Goal: Use online tool/utility: Utilize a website feature to perform a specific function

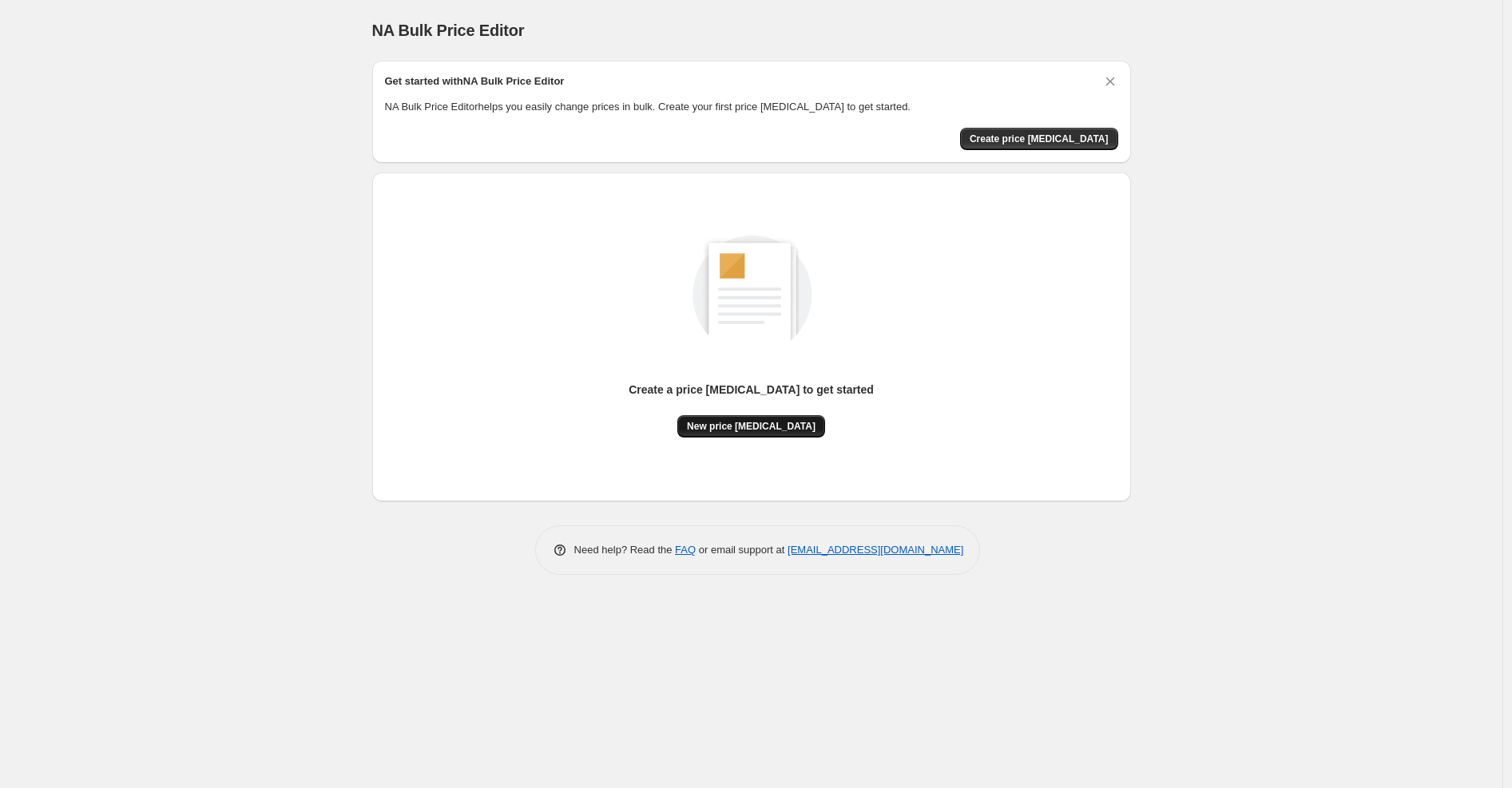
click at [748, 432] on span "New price [MEDICAL_DATA]" at bounding box center [751, 426] width 128 height 13
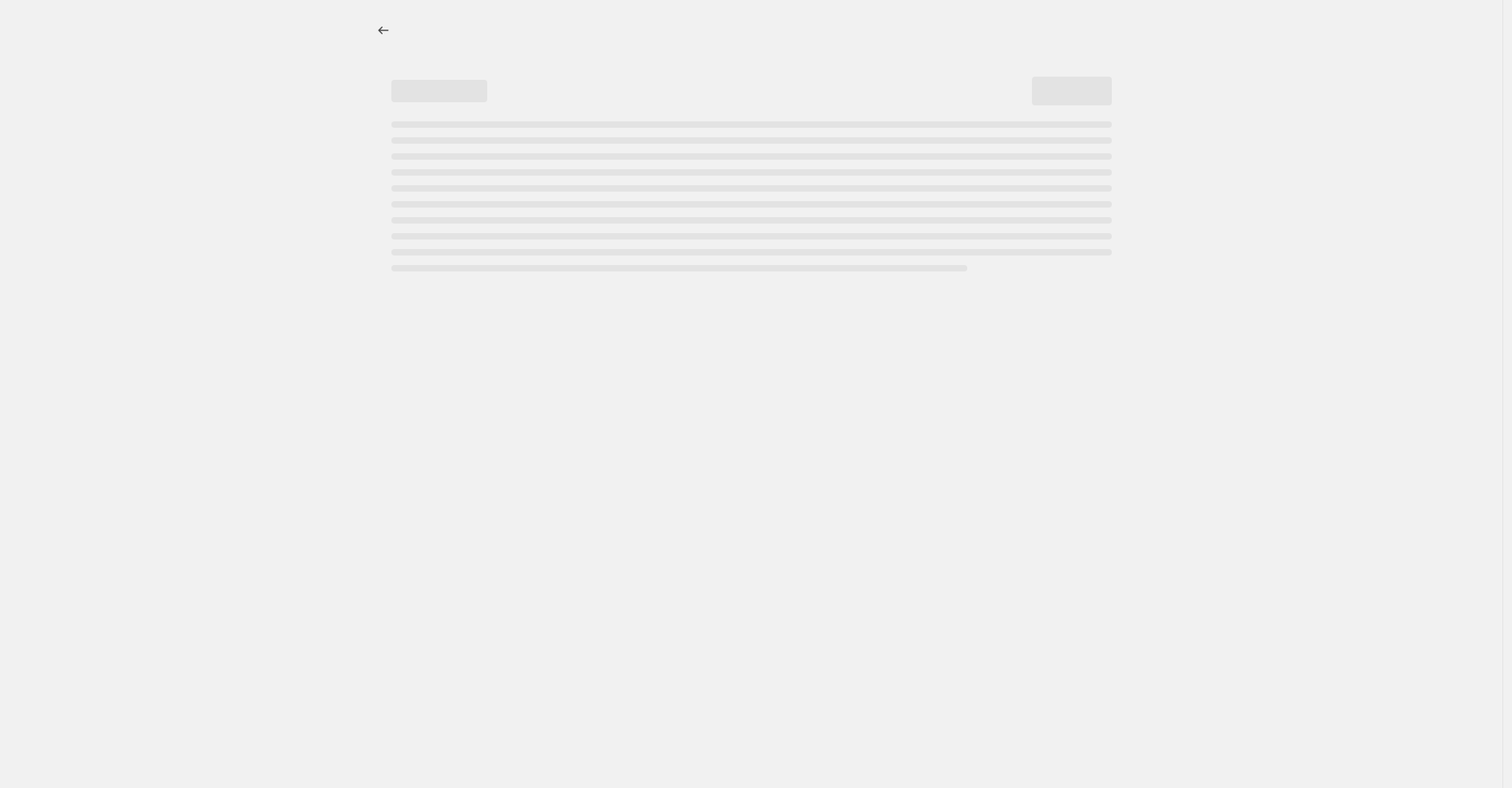
select select "percentage"
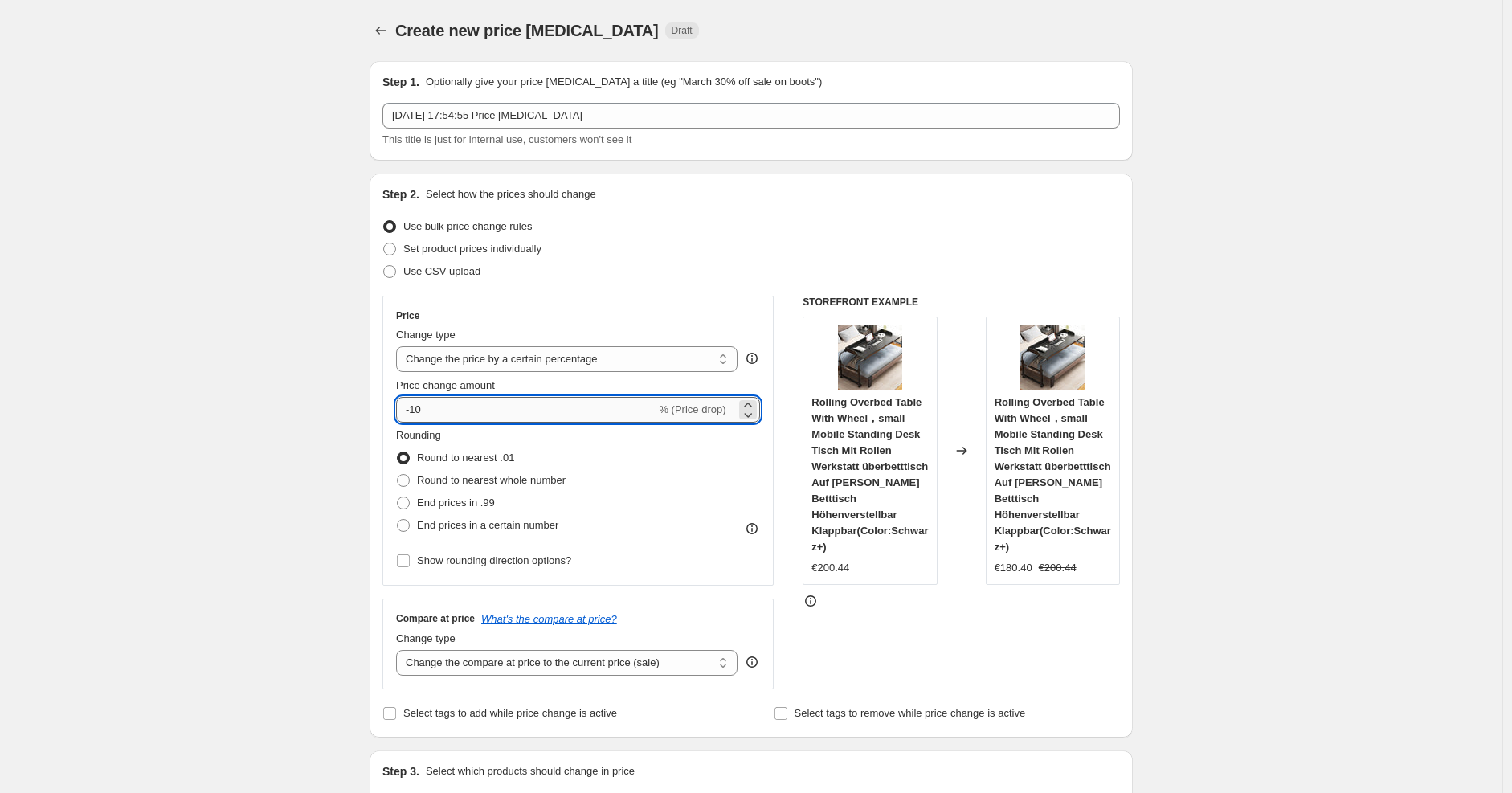
click at [622, 399] on input "-10" at bounding box center [526, 410] width 260 height 26
type input "-1"
type input "-25"
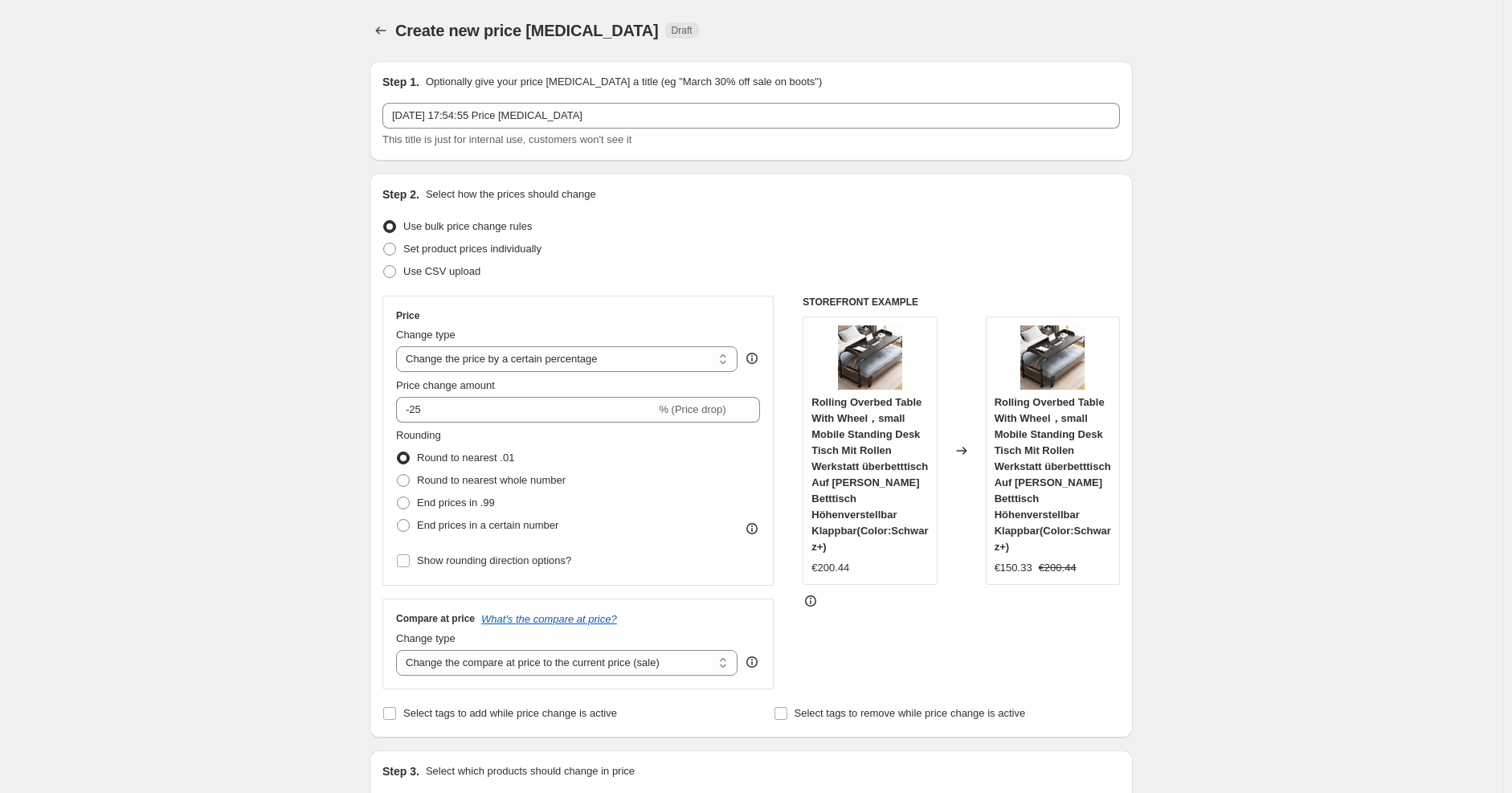
click at [779, 284] on div "Step 2. Select how the prices should change Use bulk price change rules Set pro…" at bounding box center [751, 455] width 738 height 539
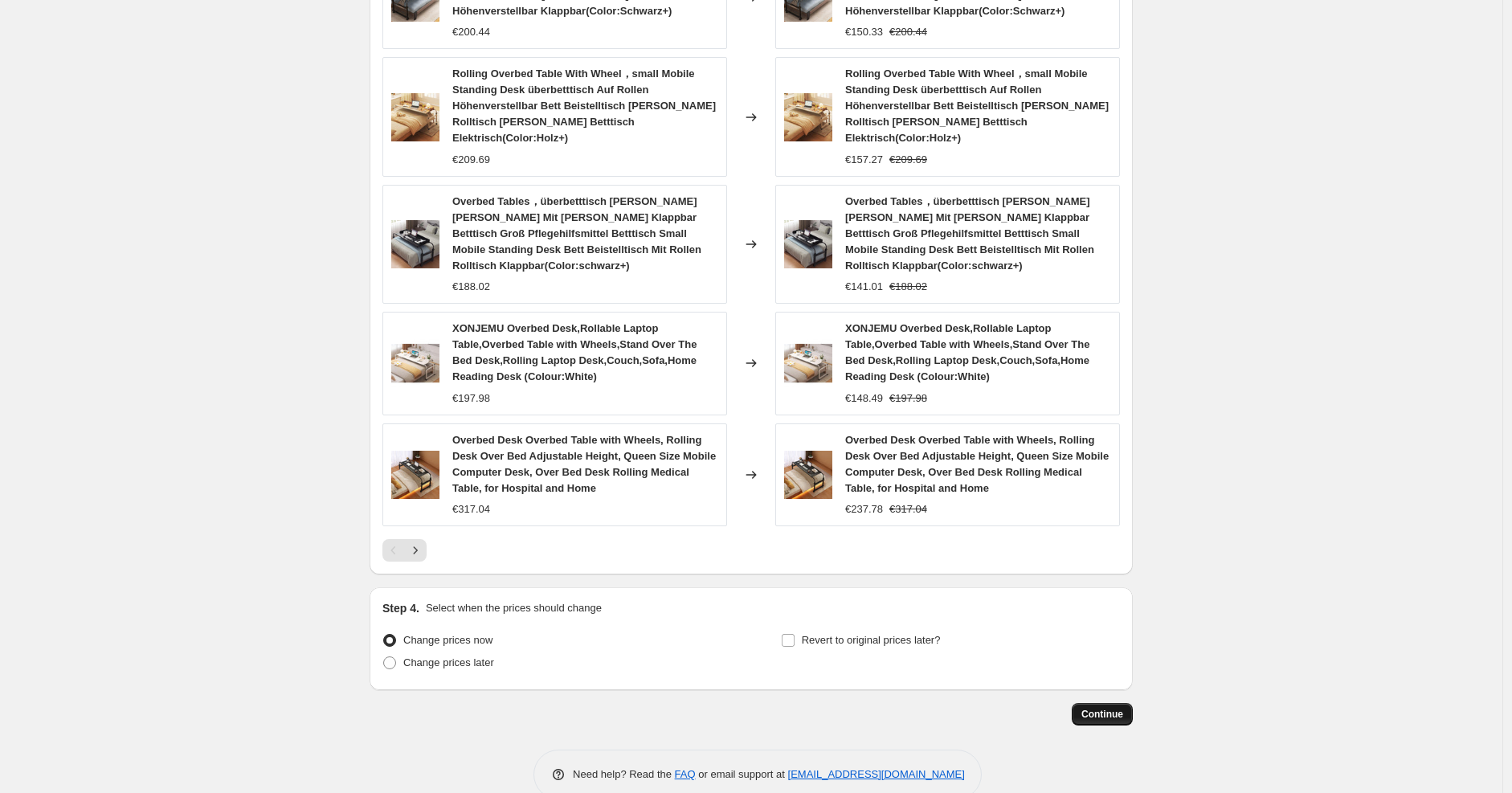
click at [1088, 708] on span "Continue" at bounding box center [1102, 714] width 42 height 13
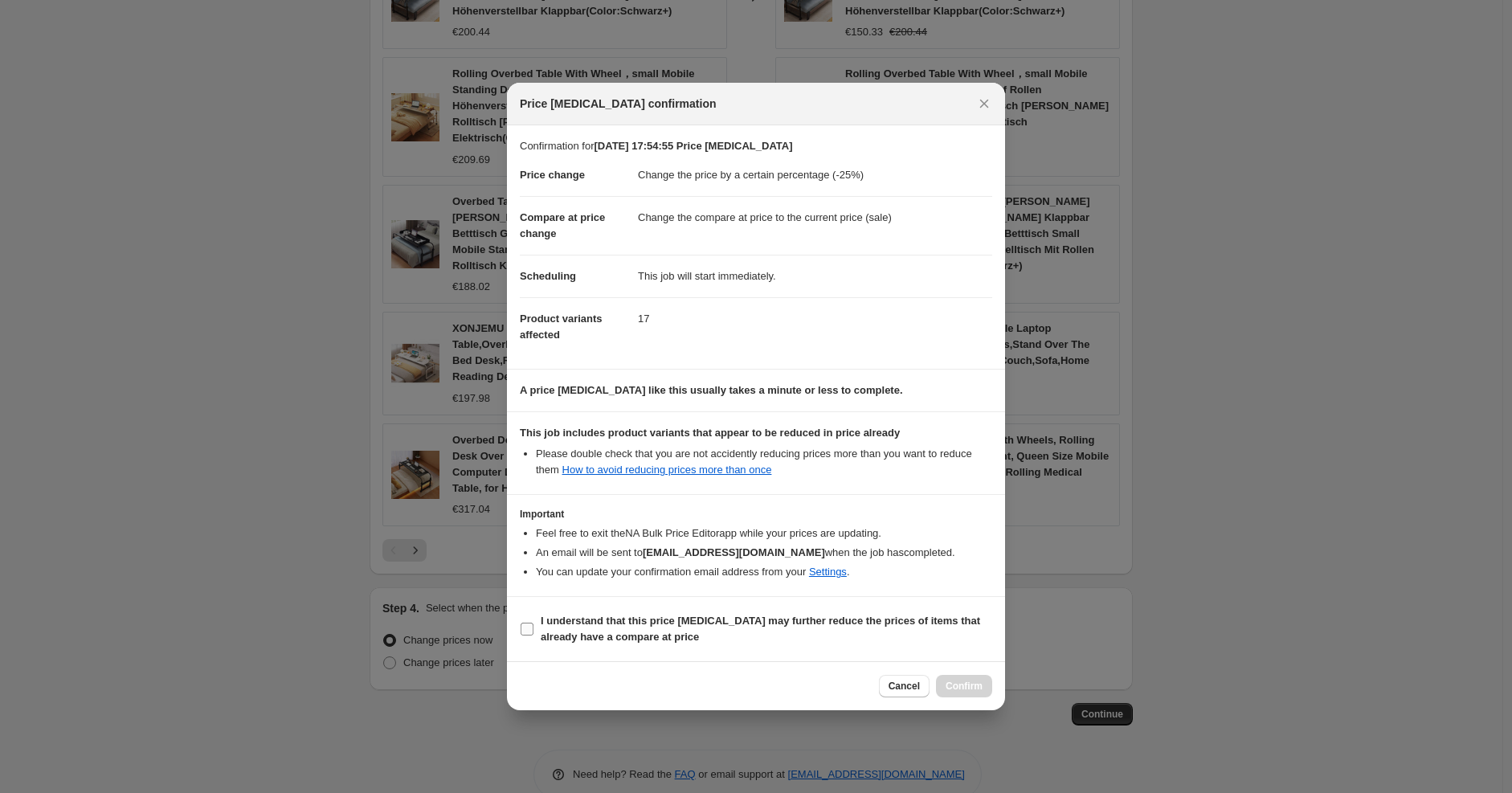
click at [878, 634] on span "I understand that this price change job may further reduce the prices of items …" at bounding box center [766, 629] width 452 height 32
click at [534, 634] on input "I understand that this price change job may further reduce the prices of items …" at bounding box center [527, 629] width 13 height 13
checkbox input "true"
click at [960, 687] on span "Confirm" at bounding box center [964, 686] width 37 height 13
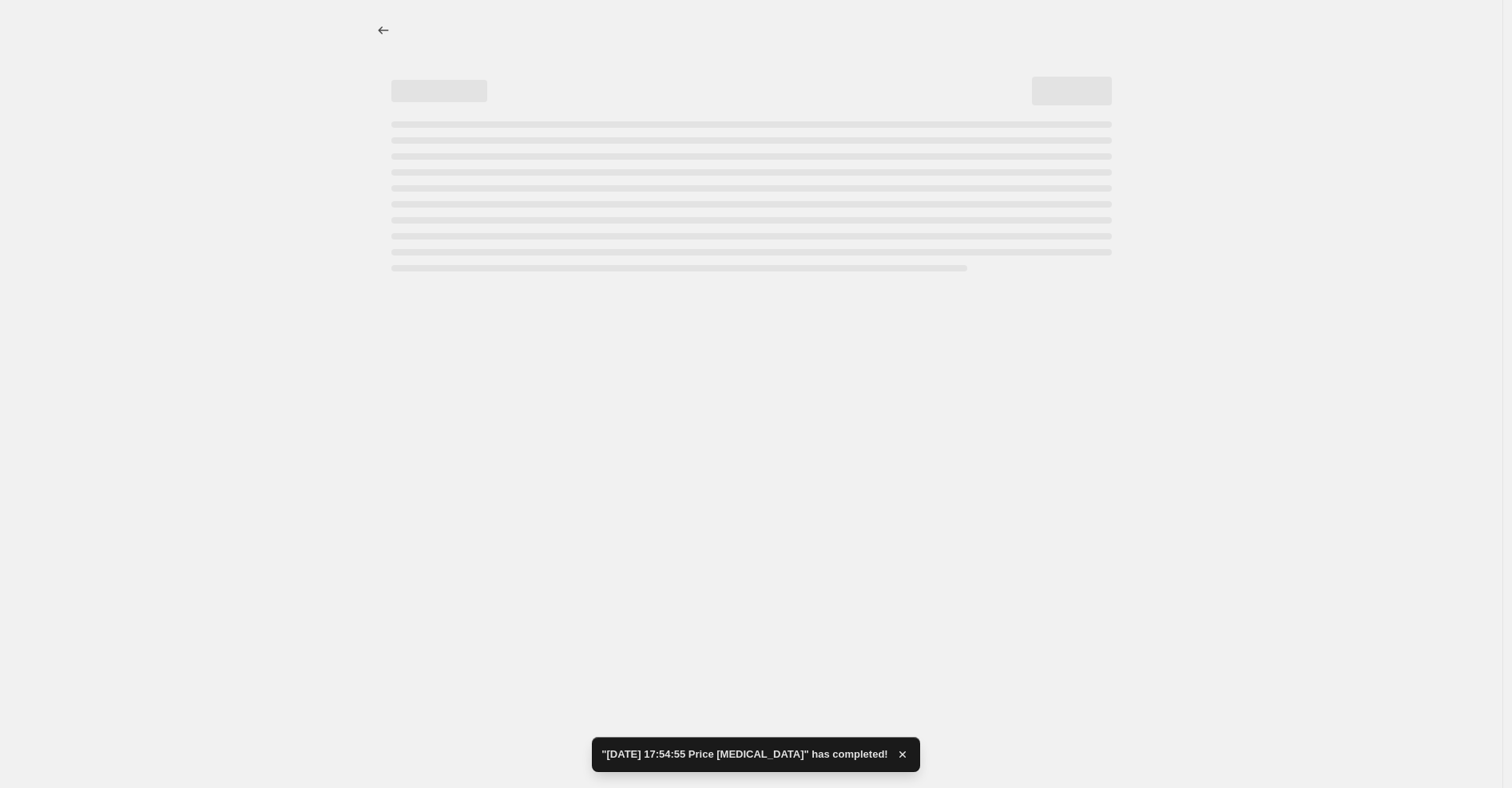
select select "percentage"
